Goal: Find specific page/section: Find specific page/section

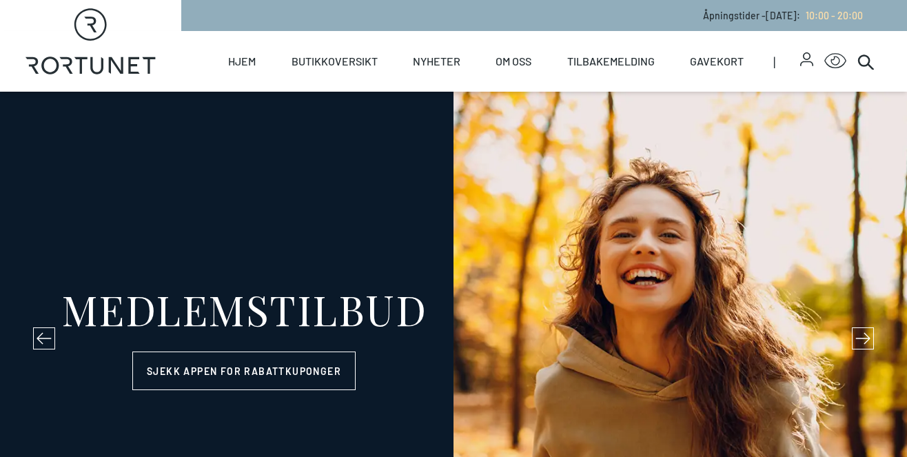
select select "NO"
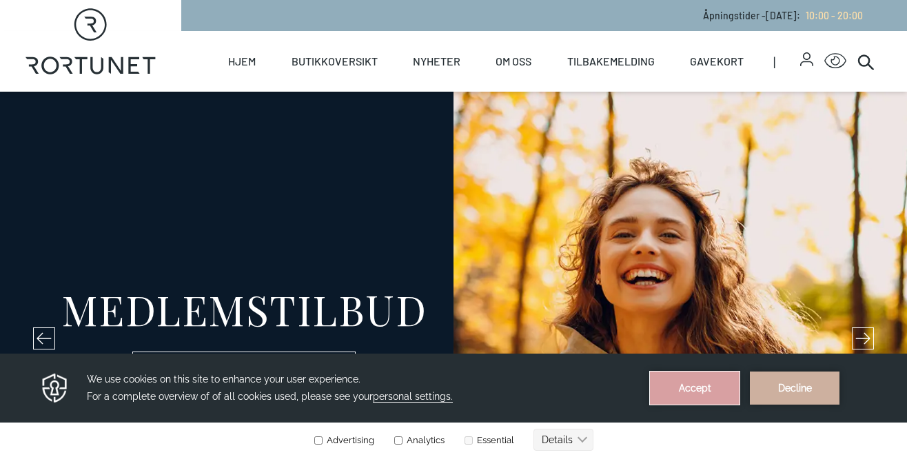
drag, startPoint x: 716, startPoint y: 383, endPoint x: 715, endPoint y: 734, distance: 351.6
click at [716, 383] on button "Accept" at bounding box center [695, 388] width 90 height 33
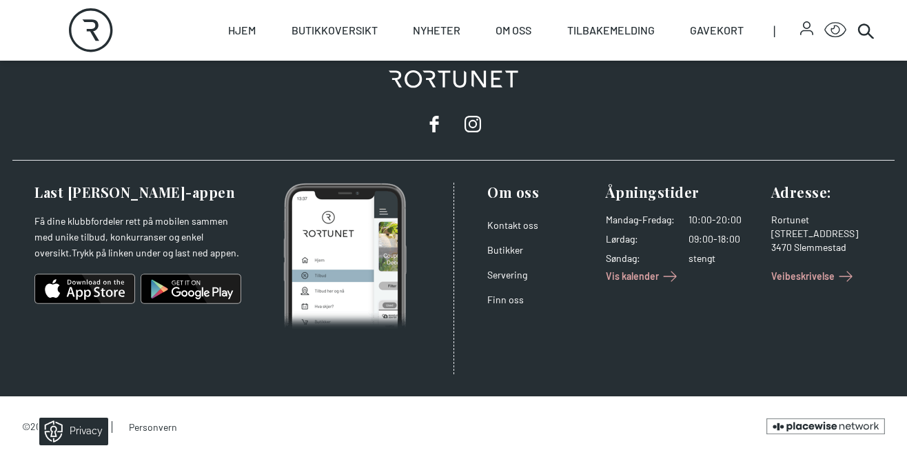
scroll to position [2397, 0]
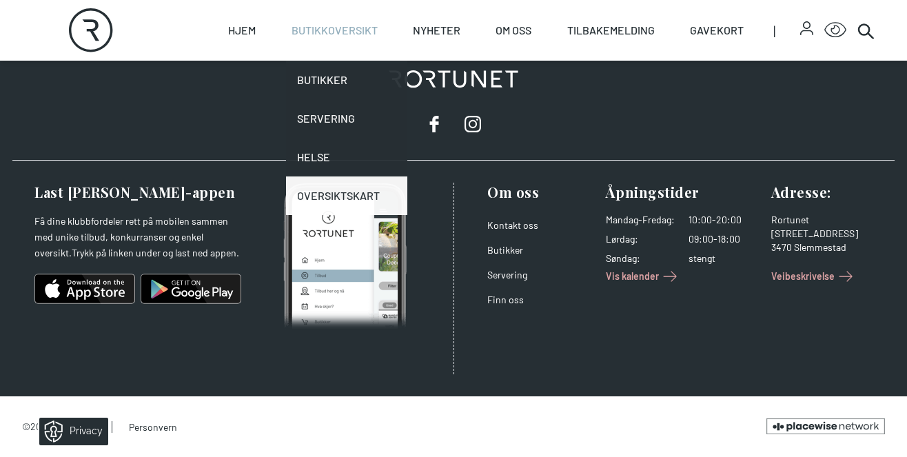
click at [348, 194] on link "Oversiktskart" at bounding box center [346, 195] width 121 height 39
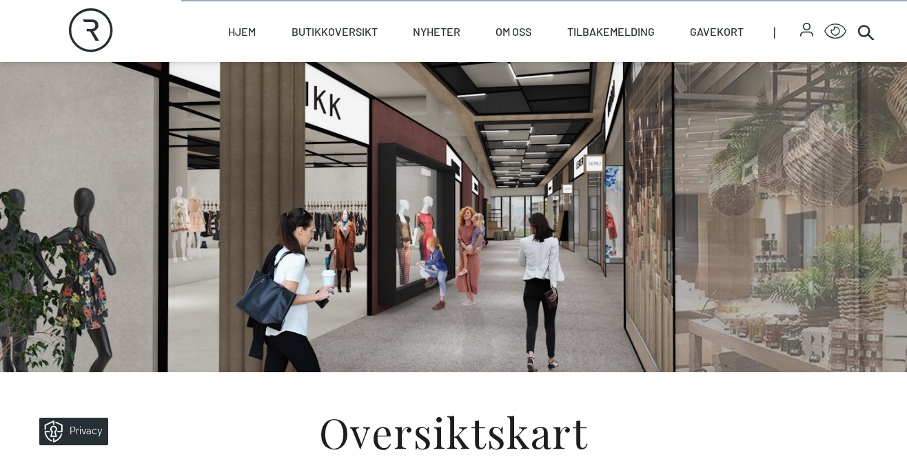
scroll to position [37, 0]
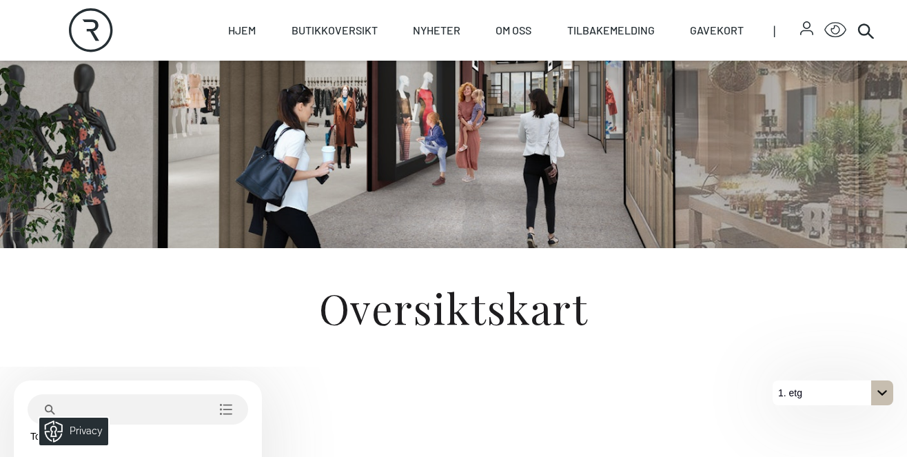
scroll to position [100, 0]
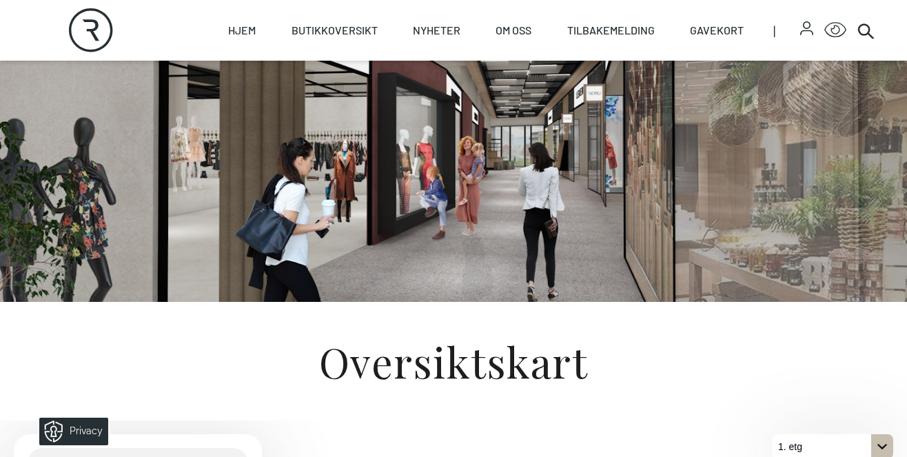
click at [796, 32] on span "|" at bounding box center [787, 30] width 26 height 61
click at [806, 33] on icon "button" at bounding box center [806, 28] width 13 height 14
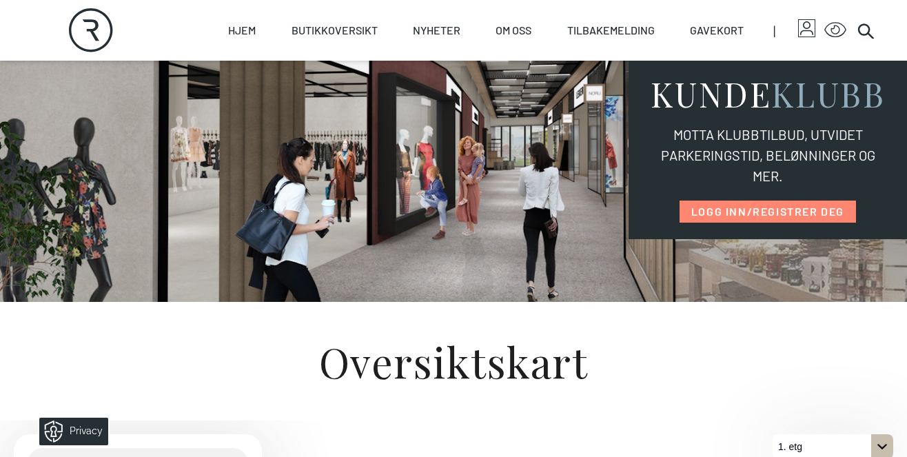
click at [809, 25] on icon "button" at bounding box center [806, 28] width 13 height 14
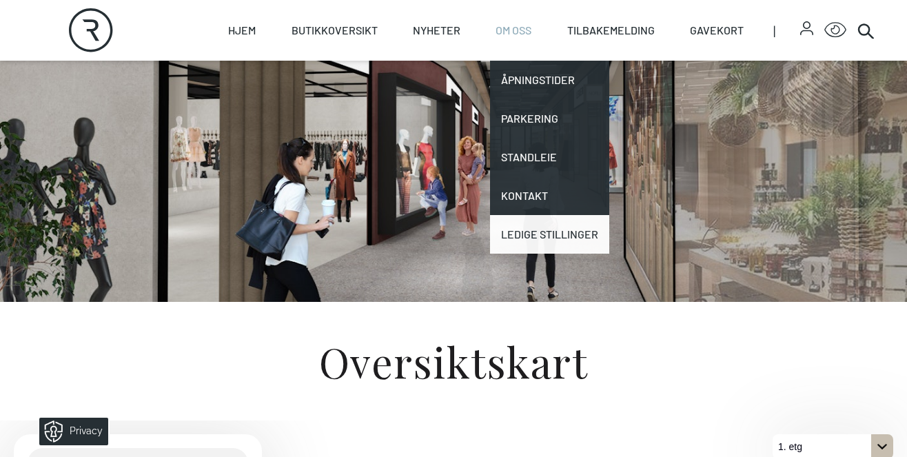
click at [558, 243] on link "Ledige stillinger" at bounding box center [549, 234] width 119 height 39
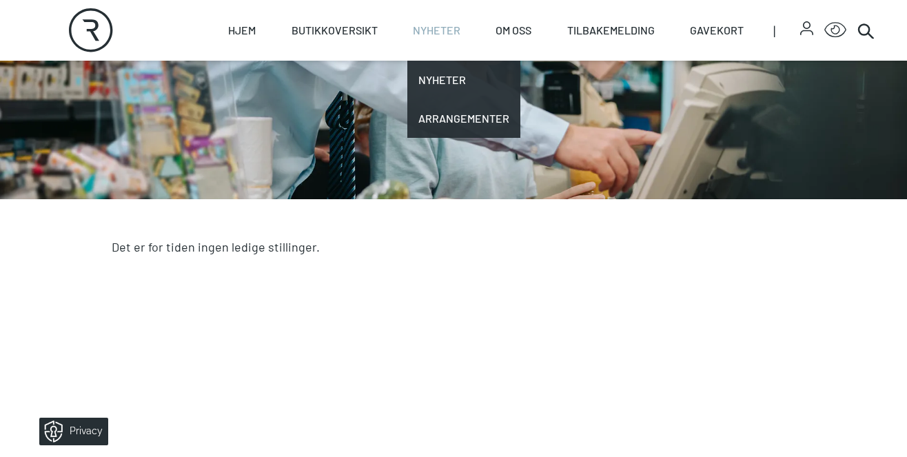
scroll to position [176, 0]
